Goal: Task Accomplishment & Management: Use online tool/utility

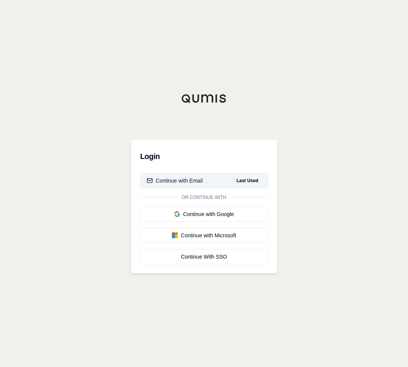
click at [189, 175] on button "Continue with Email Last Used" at bounding box center [204, 180] width 128 height 15
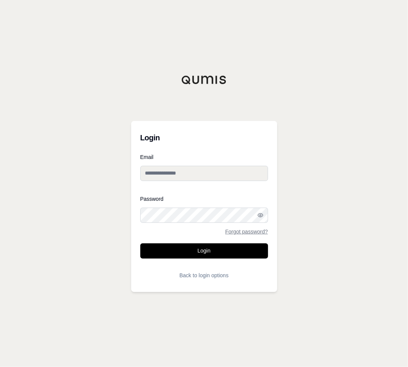
type input "**********"
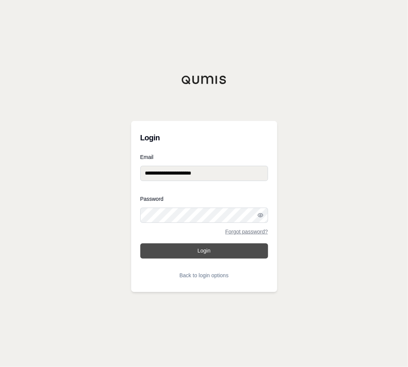
click at [196, 245] on button "Login" at bounding box center [204, 250] width 128 height 15
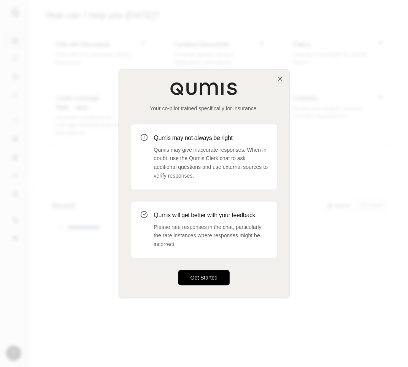
click at [201, 275] on button "Get Started" at bounding box center [204, 277] width 52 height 15
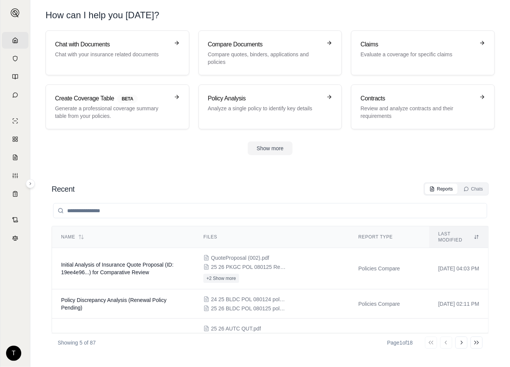
drag, startPoint x: 172, startPoint y: 175, endPoint x: 354, endPoint y: 13, distance: 244.2
click at [172, 175] on section "Recent Reports Chats Name Files Report Type Last modified Initial Analysis of I…" at bounding box center [270, 266] width 474 height 199
